Goal: Find specific page/section: Find specific page/section

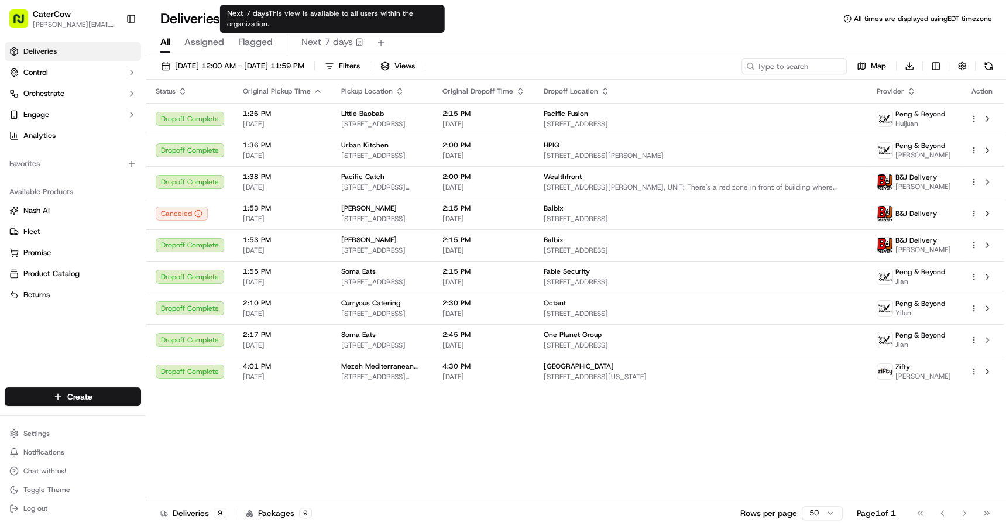
click at [333, 47] on span "Next 7 days" at bounding box center [326, 42] width 51 height 14
